Goal: Information Seeking & Learning: Learn about a topic

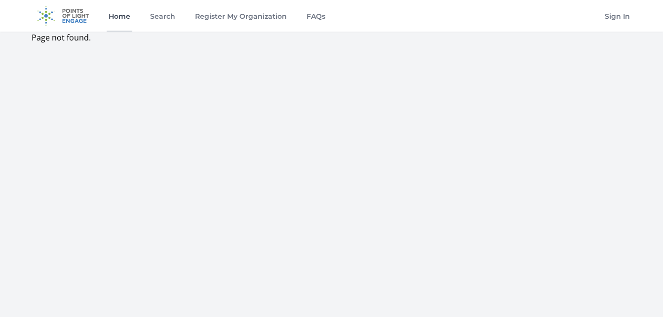
click at [115, 14] on link "Home" at bounding box center [120, 16] width 26 height 32
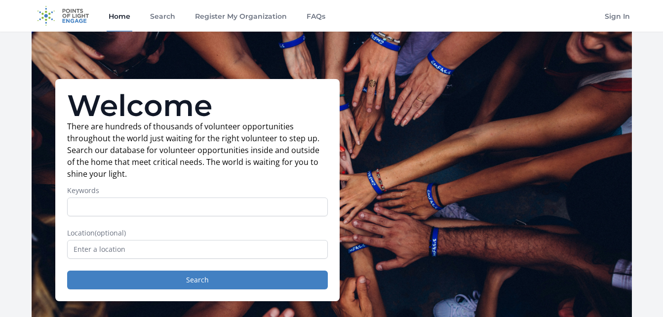
click at [250, 199] on input "Keywords" at bounding box center [197, 206] width 260 height 19
type input "wine"
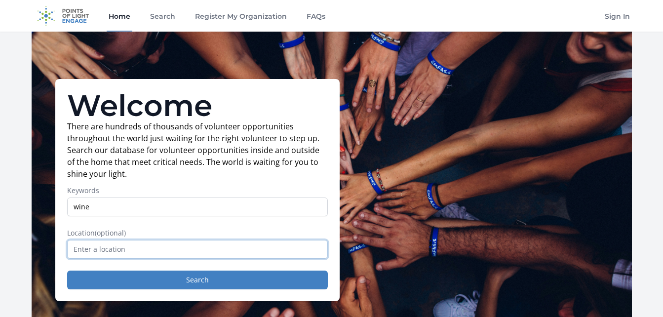
click at [211, 251] on input "text" at bounding box center [197, 249] width 260 height 19
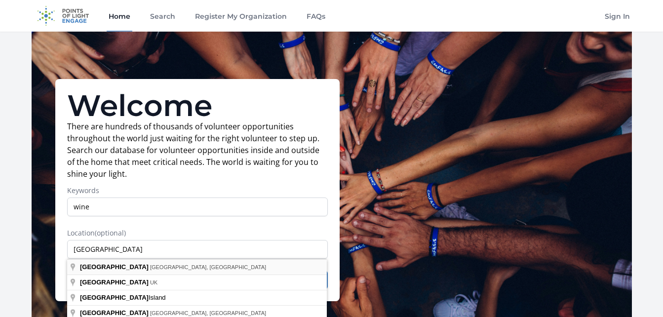
type input "Norfolk, VA, USA"
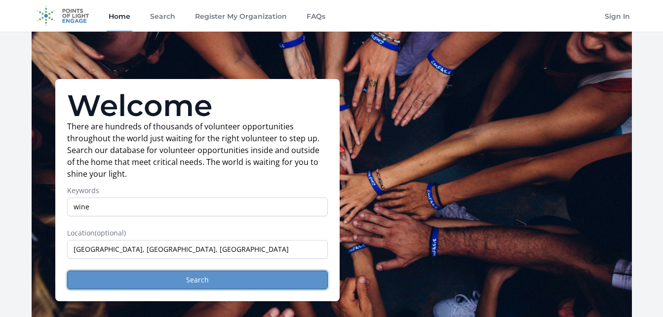
click at [175, 274] on button "Search" at bounding box center [197, 279] width 260 height 19
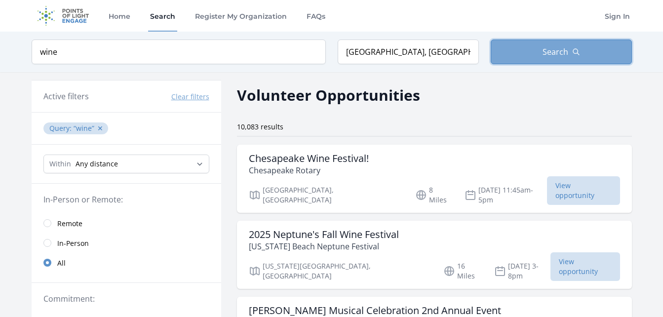
click at [566, 54] on span "Search" at bounding box center [555, 52] width 26 height 12
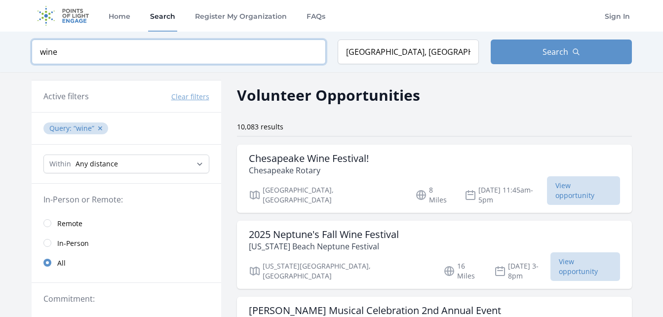
click at [155, 53] on input "wine" at bounding box center [179, 51] width 294 height 25
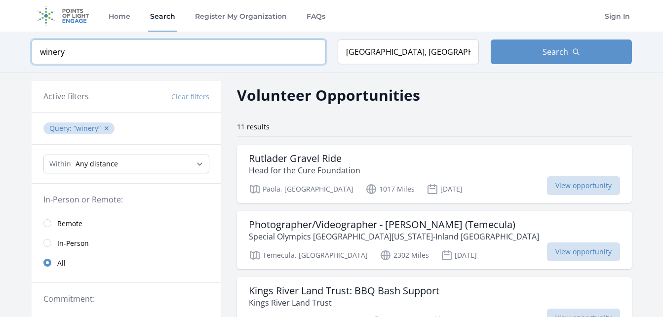
click at [139, 53] on input "winery" at bounding box center [179, 51] width 294 height 25
type input "w"
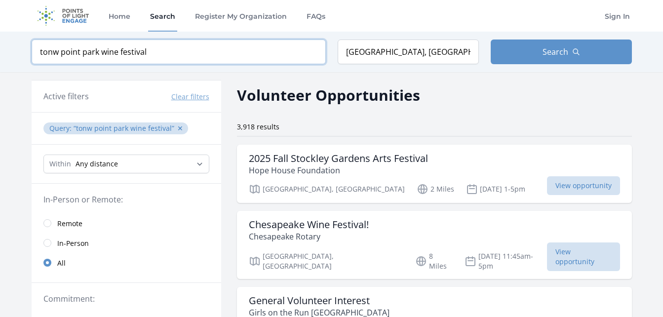
click button "submit" at bounding box center [0, 0] width 0 height 0
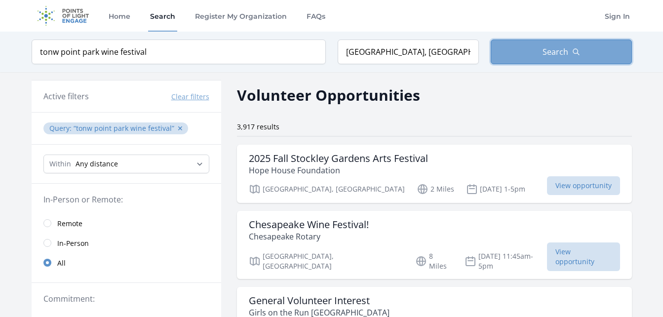
click at [514, 58] on button "Search" at bounding box center [560, 51] width 141 height 25
click at [375, 158] on h3 "2025 Fall Stockley Gardens Arts Festival" at bounding box center [338, 158] width 179 height 12
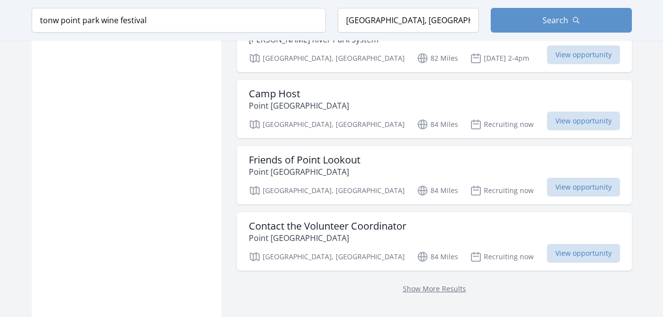
scroll to position [1233, 0]
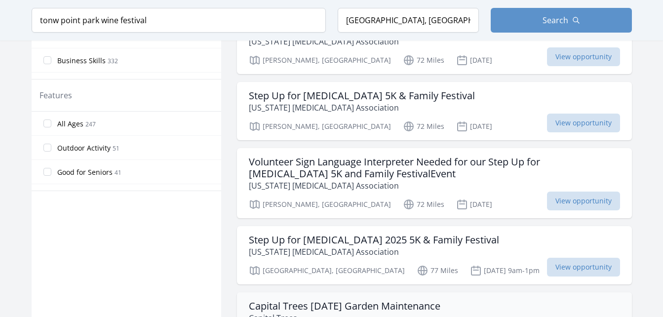
scroll to position [49, 0]
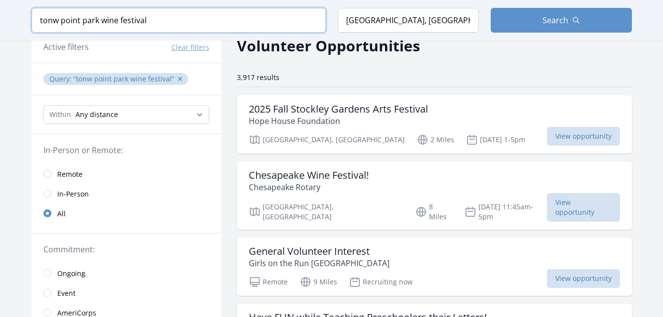
click at [162, 18] on input "tonw point park wine festival" at bounding box center [179, 20] width 294 height 25
type input "t"
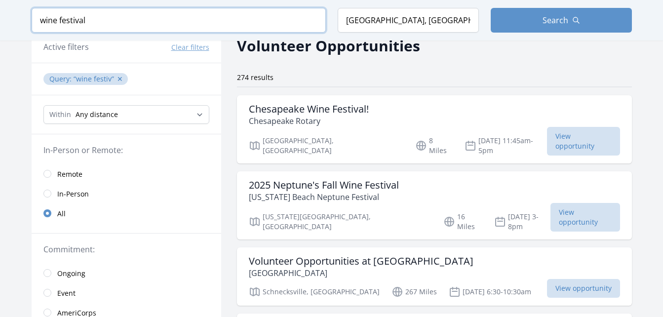
type input "wine festival"
click button "submit" at bounding box center [0, 0] width 0 height 0
